Goal: Task Accomplishment & Management: Manage account settings

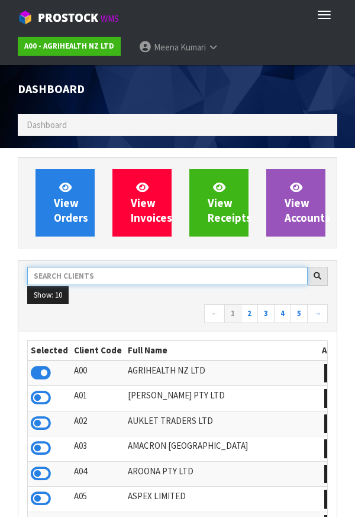
click at [74, 275] on input "text" at bounding box center [167, 276] width 281 height 18
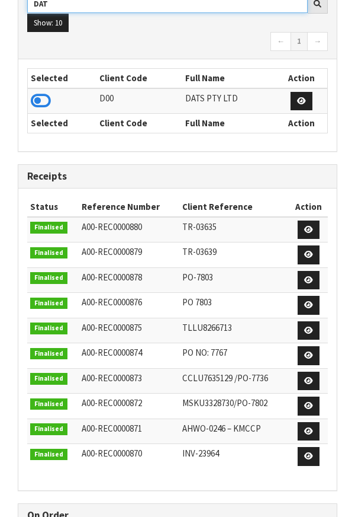
scroll to position [272, 0]
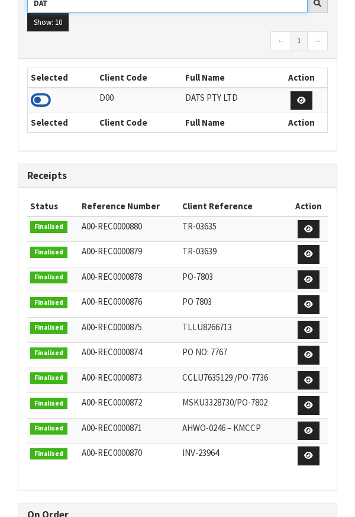
type input "DAT"
click at [49, 104] on icon at bounding box center [41, 100] width 20 height 18
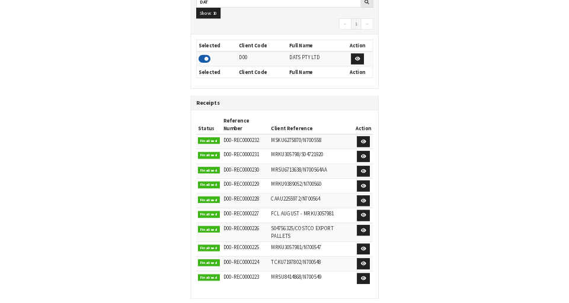
scroll to position [991, 409]
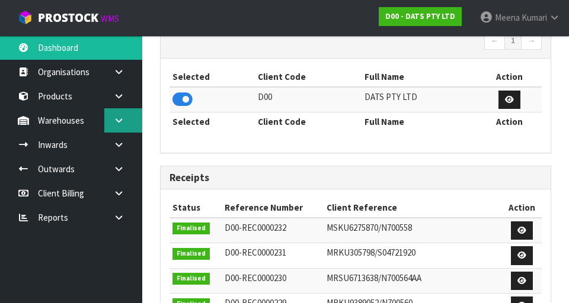
click at [126, 123] on link at bounding box center [123, 120] width 38 height 24
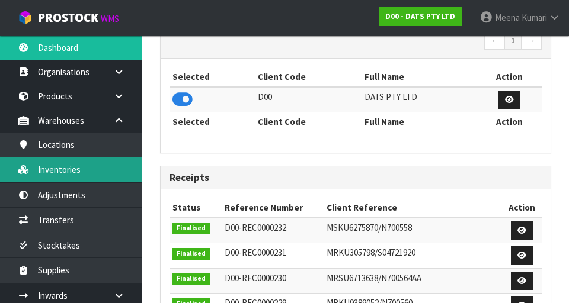
click at [87, 169] on link "Inventories" at bounding box center [71, 170] width 142 height 24
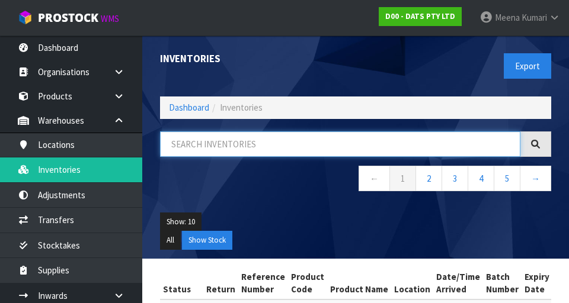
click at [229, 139] on input "text" at bounding box center [340, 144] width 360 height 25
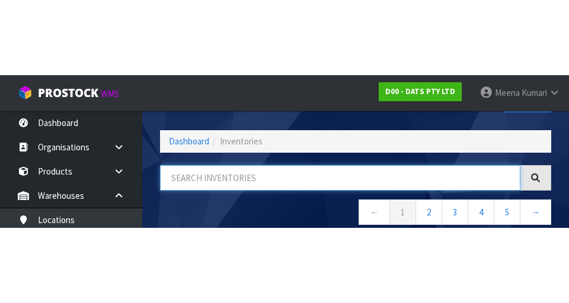
scroll to position [68, 0]
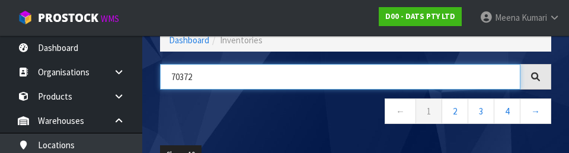
type input "70372"
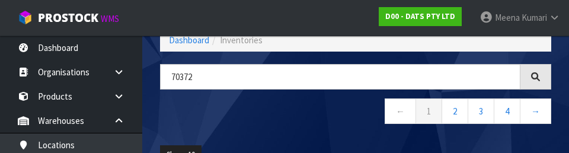
click at [271, 122] on nav "← 1 2 3 4 →" at bounding box center [355, 112] width 391 height 29
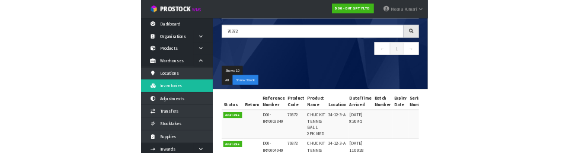
scroll to position [0, 0]
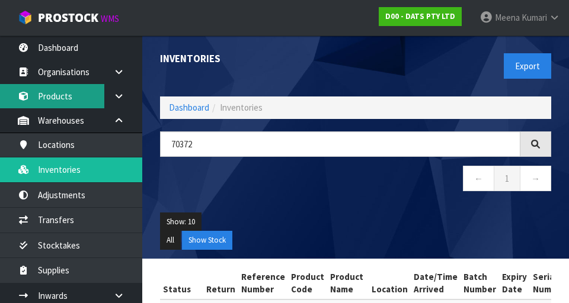
click at [69, 105] on link "Products" at bounding box center [71, 96] width 142 height 24
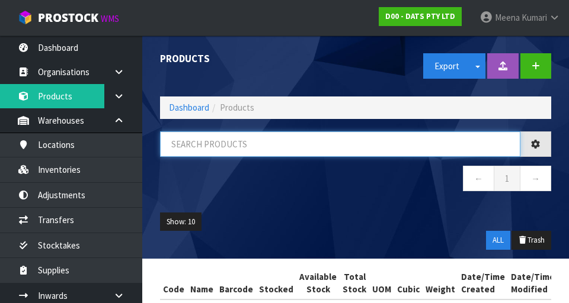
click at [220, 142] on input "text" at bounding box center [340, 144] width 360 height 25
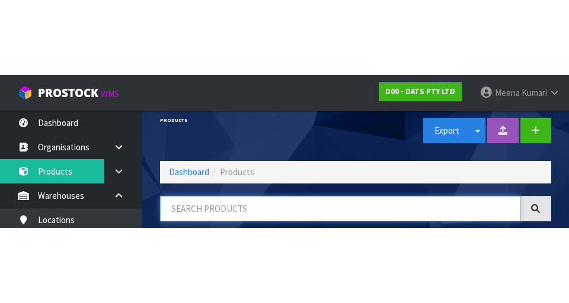
scroll to position [68, 0]
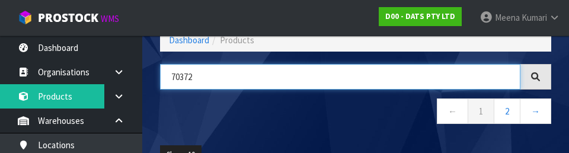
type input "70372"
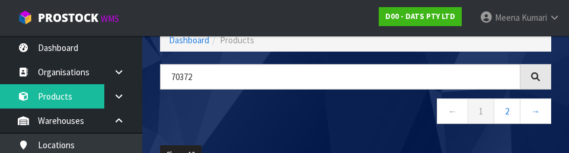
click at [268, 121] on nav "← 1 2 →" at bounding box center [355, 112] width 391 height 29
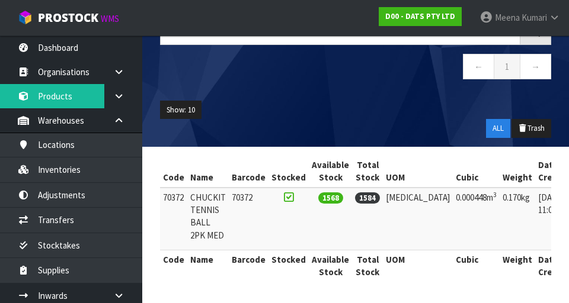
scroll to position [0, 59]
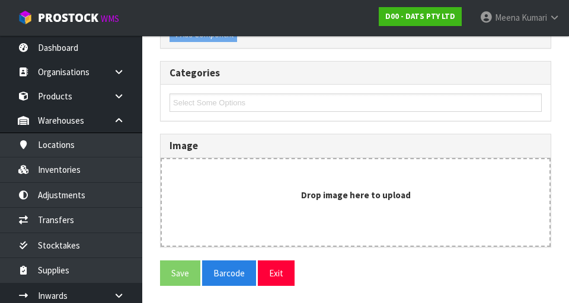
scroll to position [704, 0]
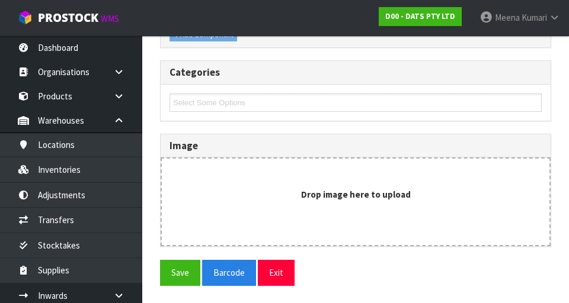
type input "70372"
type input "CHUCKIT TENNIS BALL 2PK MED"
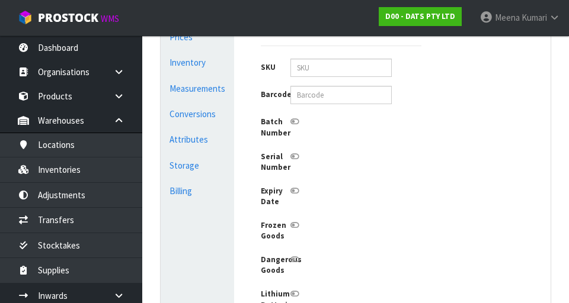
scroll to position [354, 0]
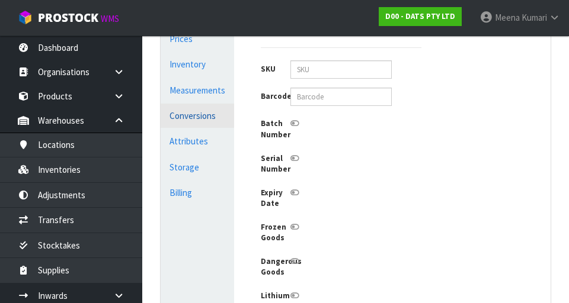
click at [224, 117] on link "Conversions" at bounding box center [197, 116] width 73 height 24
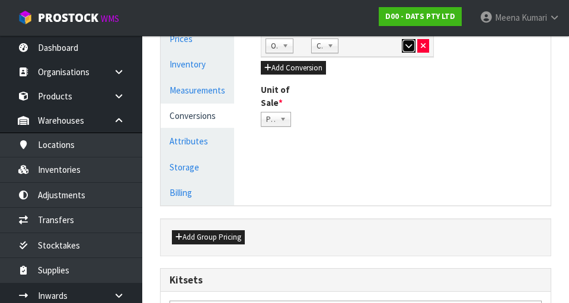
click at [355, 49] on button "button" at bounding box center [409, 46] width 14 height 14
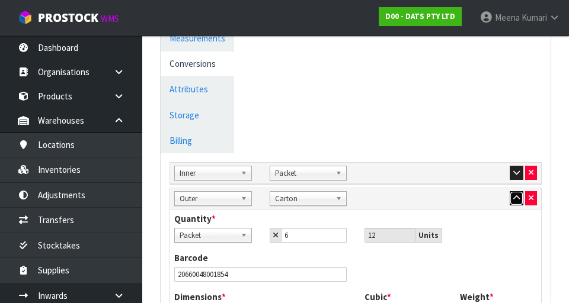
scroll to position [420, 0]
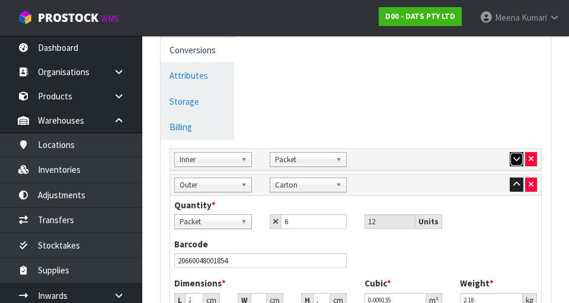
click at [355, 162] on icon "button" at bounding box center [516, 159] width 7 height 8
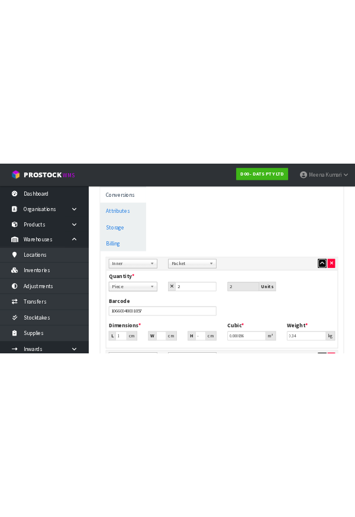
scroll to position [0, 0]
